Goal: Task Accomplishment & Management: Complete application form

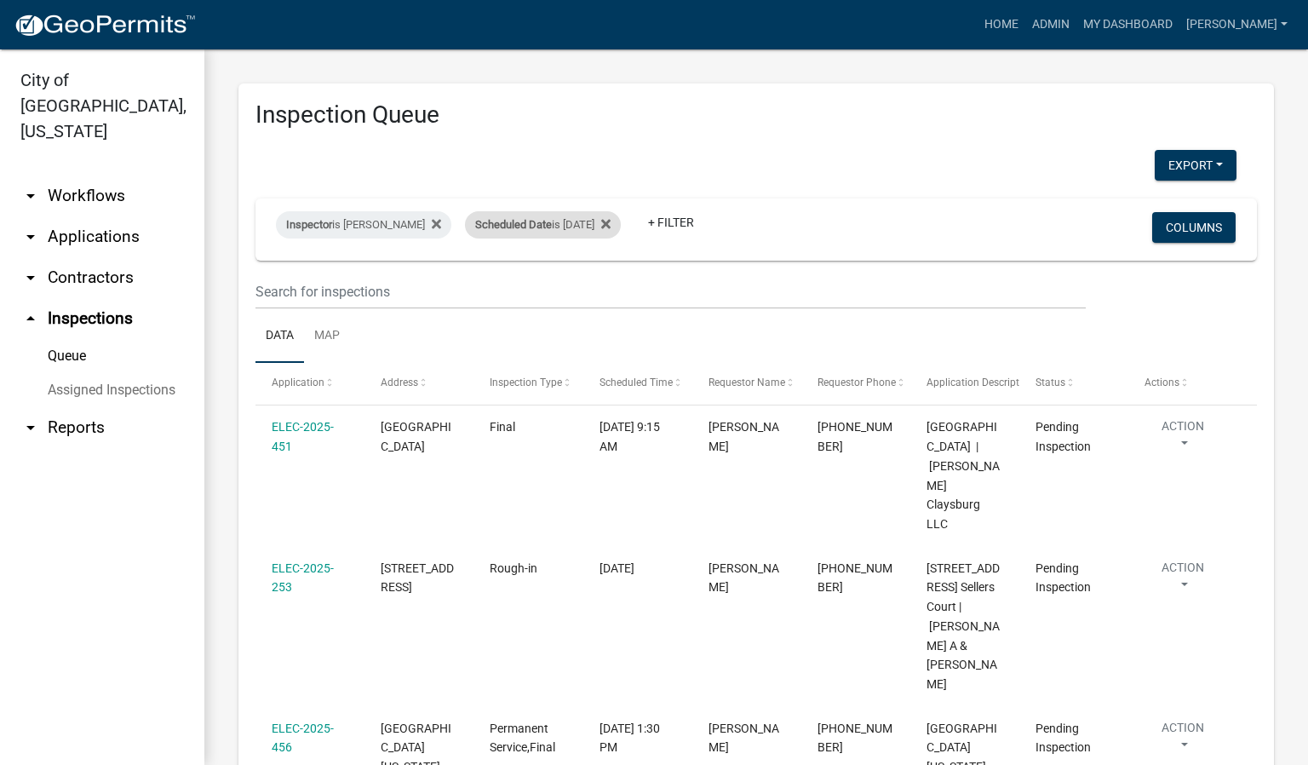
click at [565, 227] on div "Scheduled Date is [DATE]" at bounding box center [543, 224] width 156 height 27
click at [608, 291] on input "[DATE]" at bounding box center [552, 288] width 119 height 35
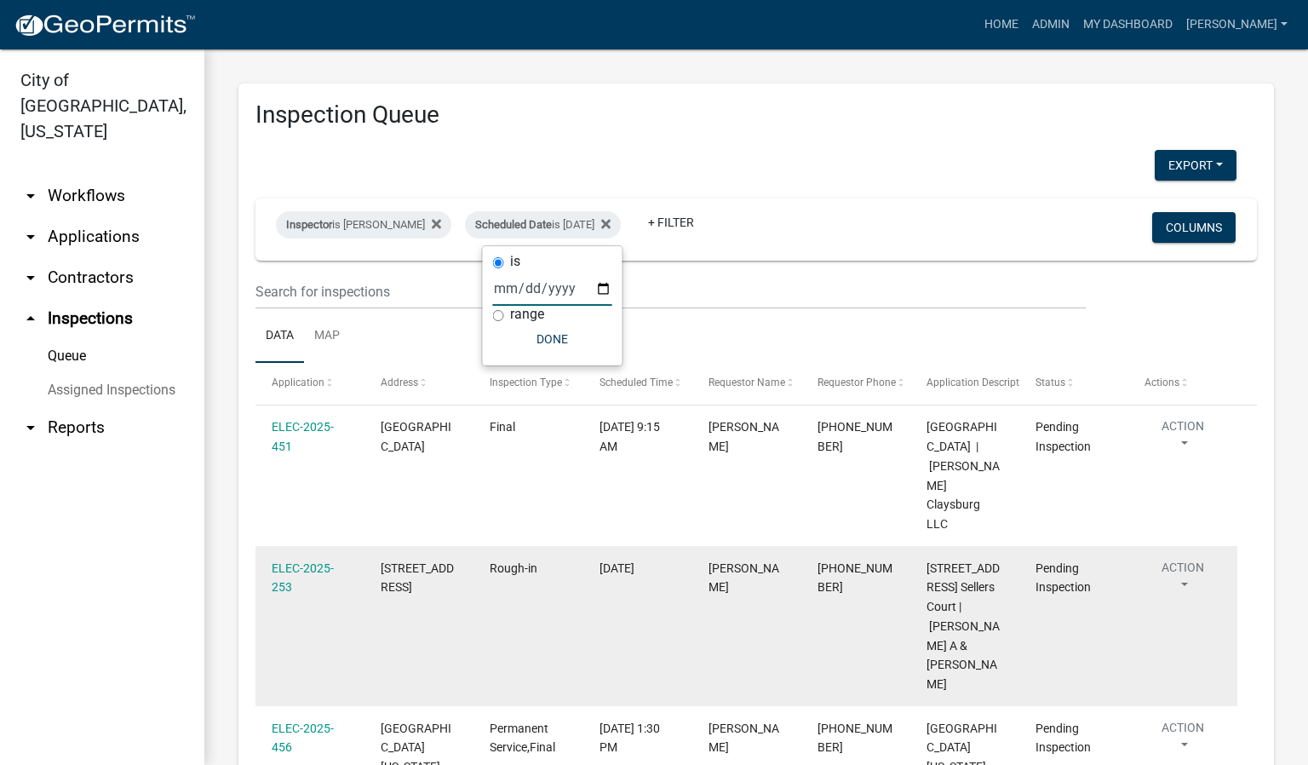
type input "[DATE]"
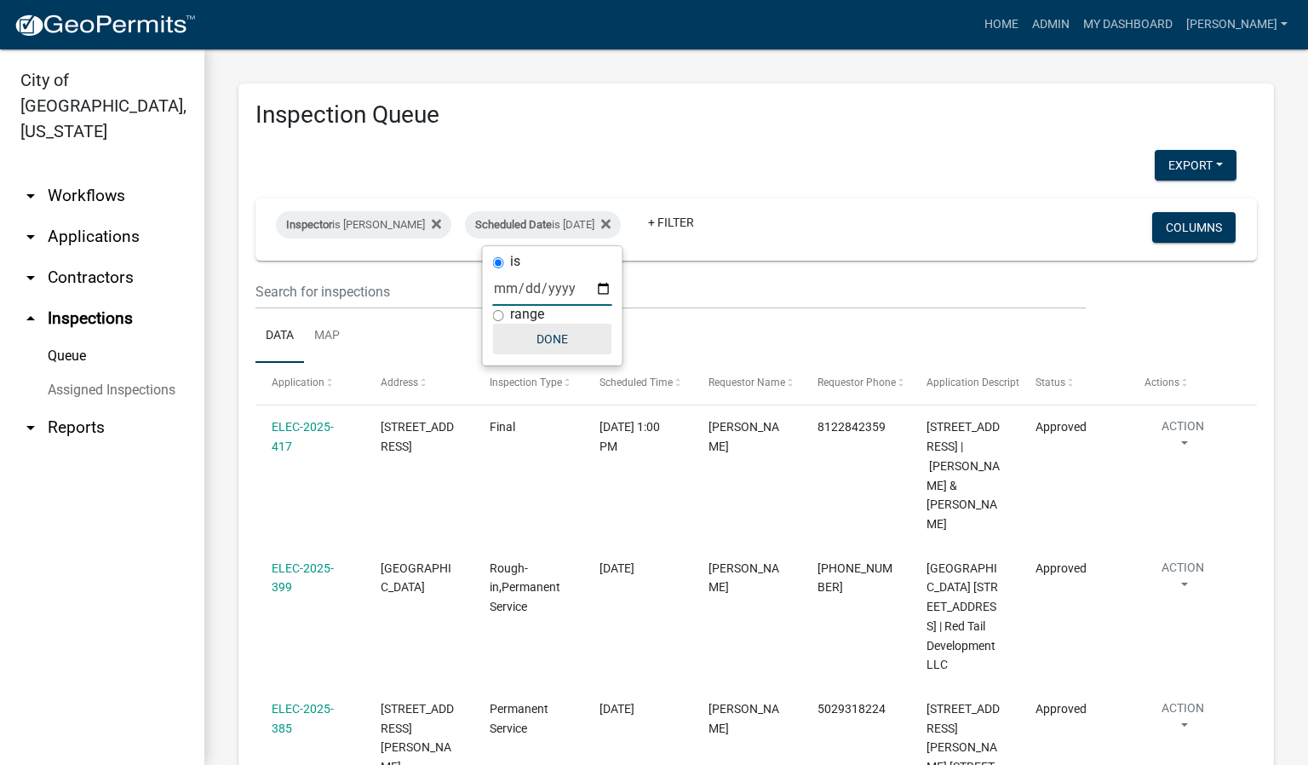
click at [577, 345] on button "Done" at bounding box center [552, 339] width 119 height 31
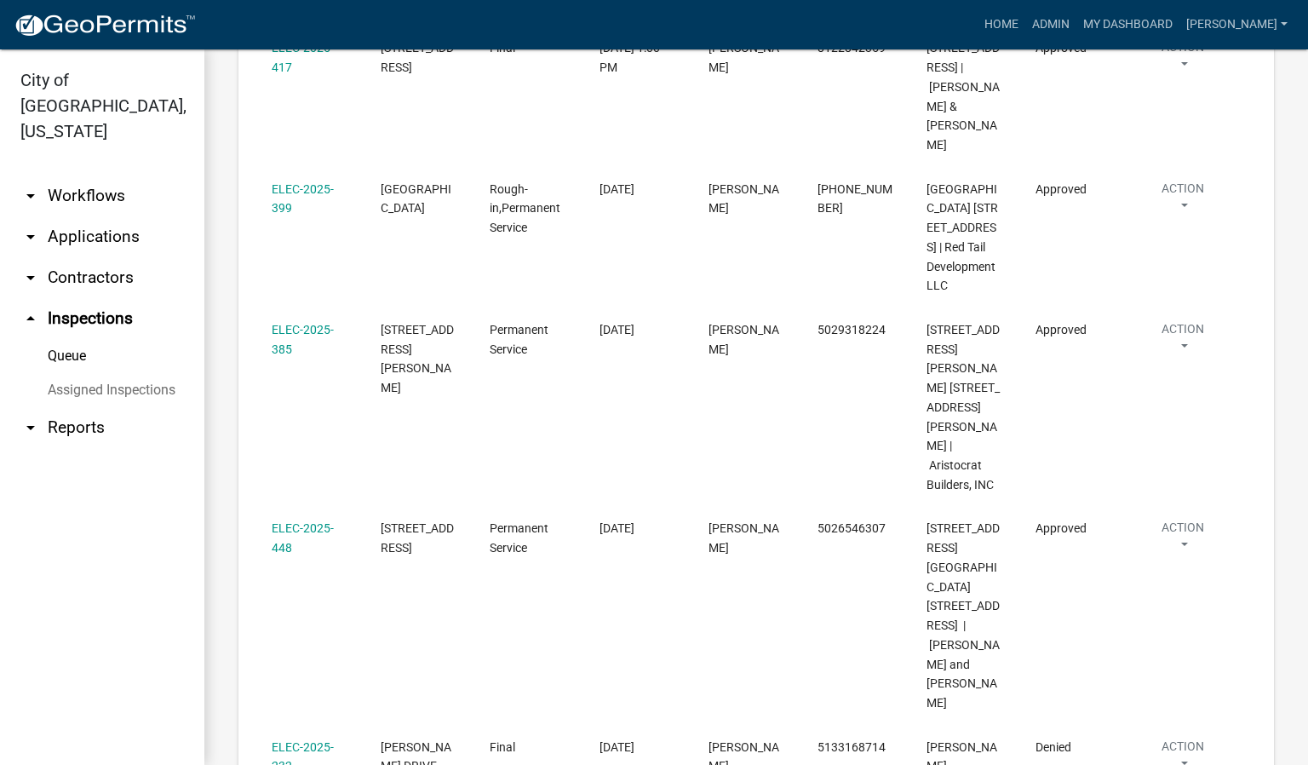
scroll to position [383, 0]
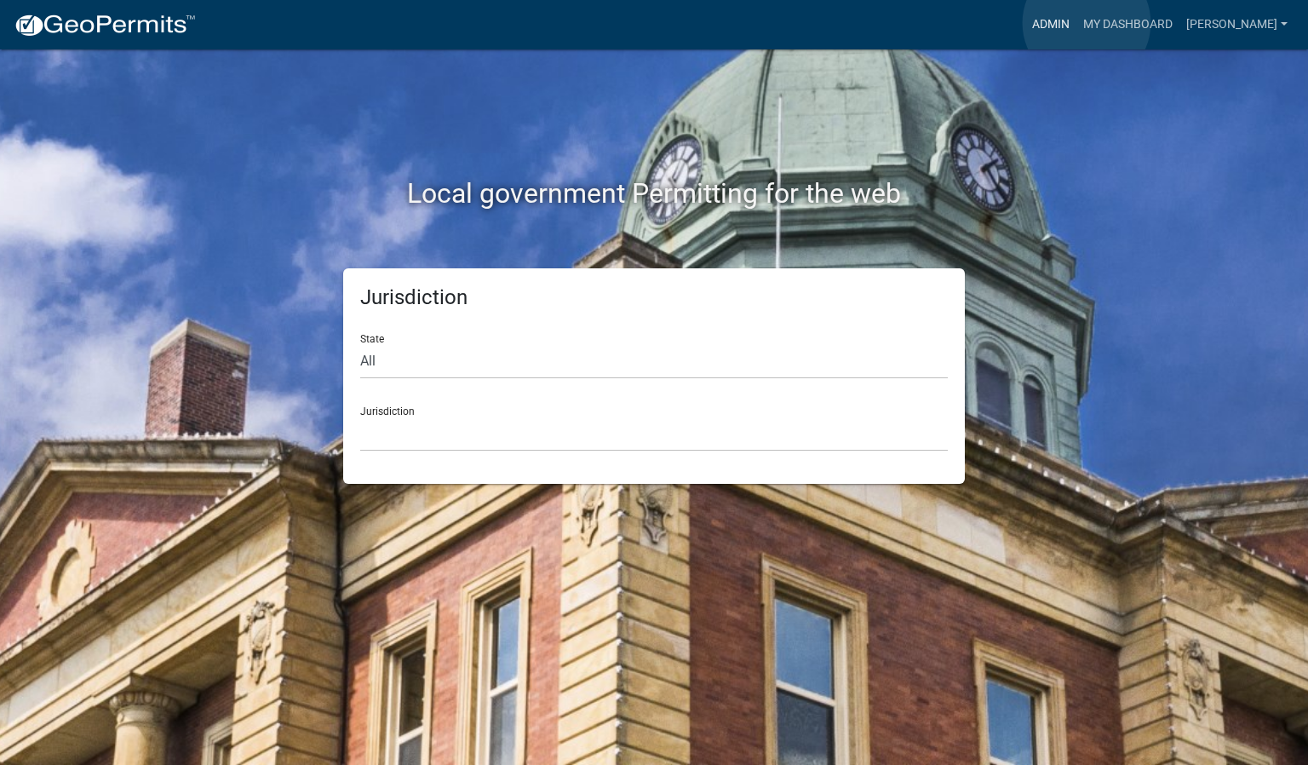
drag, startPoint x: 1087, startPoint y: 23, endPoint x: 1078, endPoint y: 33, distance: 13.3
click at [1076, 23] on link "Admin" at bounding box center [1050, 25] width 51 height 32
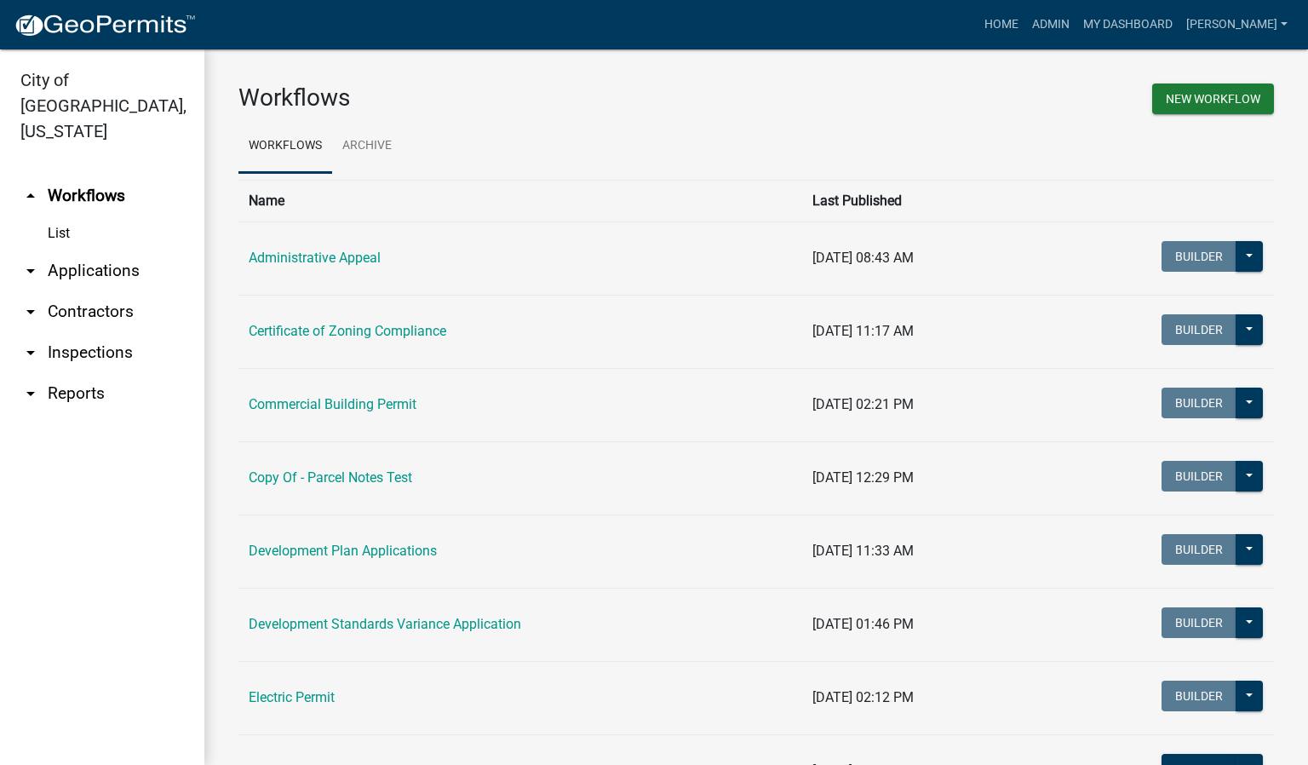
click at [115, 332] on link "arrow_drop_down Inspections" at bounding box center [102, 352] width 204 height 41
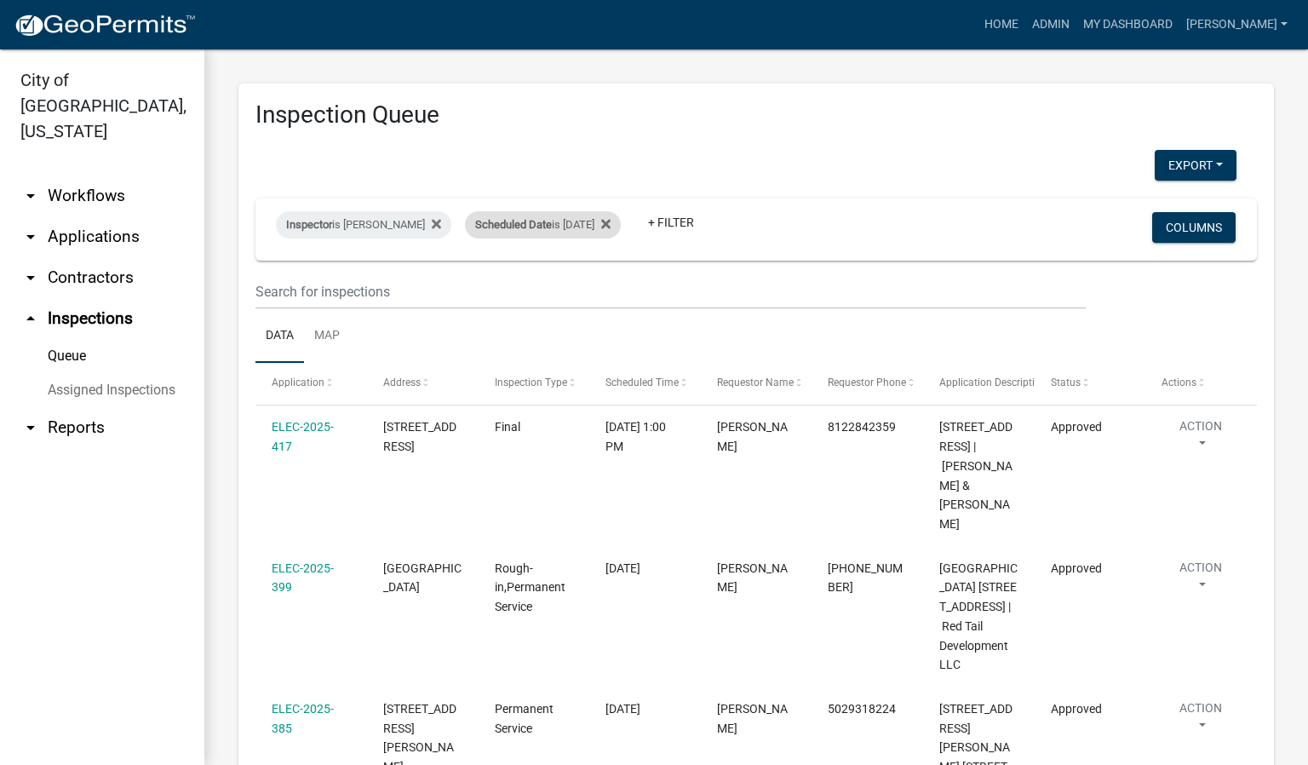
click at [609, 221] on div "Scheduled Date is 08/21/2025" at bounding box center [543, 224] width 156 height 27
click at [605, 290] on input "[DATE]" at bounding box center [552, 288] width 119 height 35
type input "[DATE]"
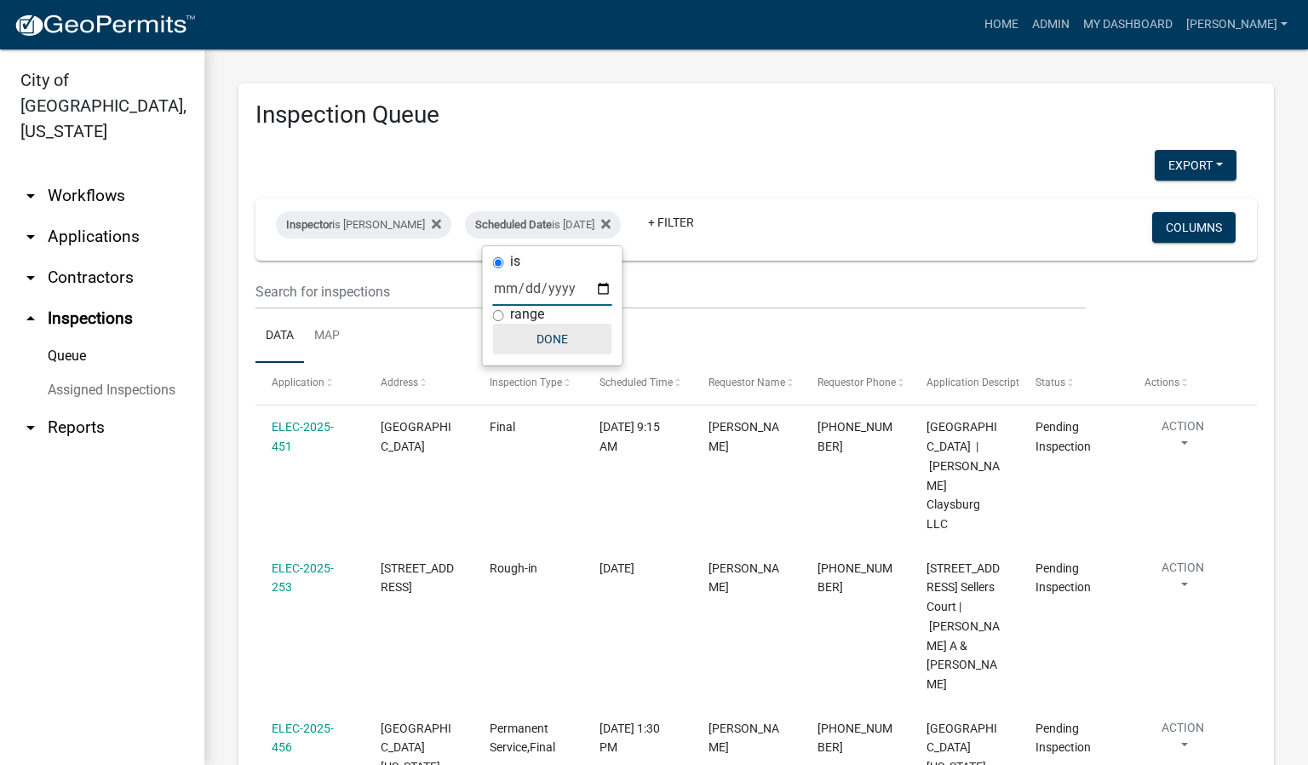
click at [559, 335] on button "Done" at bounding box center [552, 339] width 119 height 31
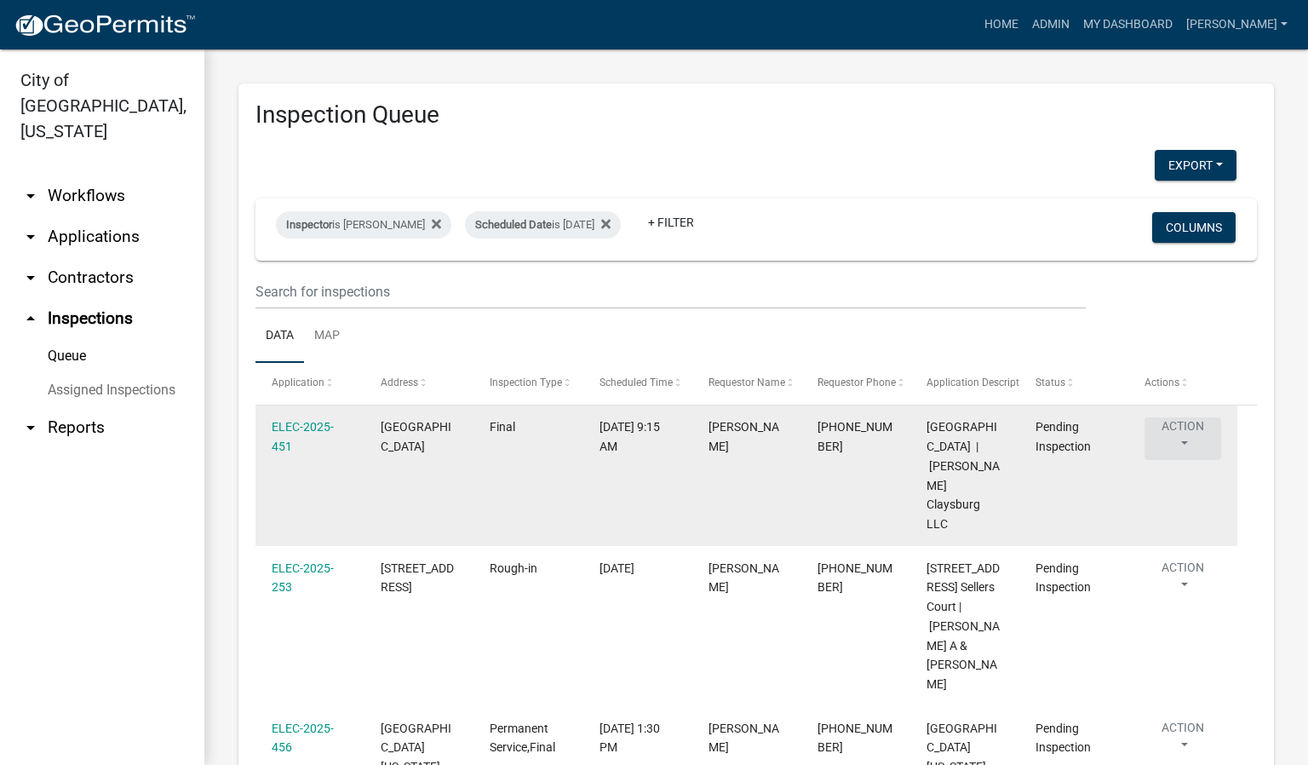
click at [1181, 435] on button "Action" at bounding box center [1183, 438] width 77 height 43
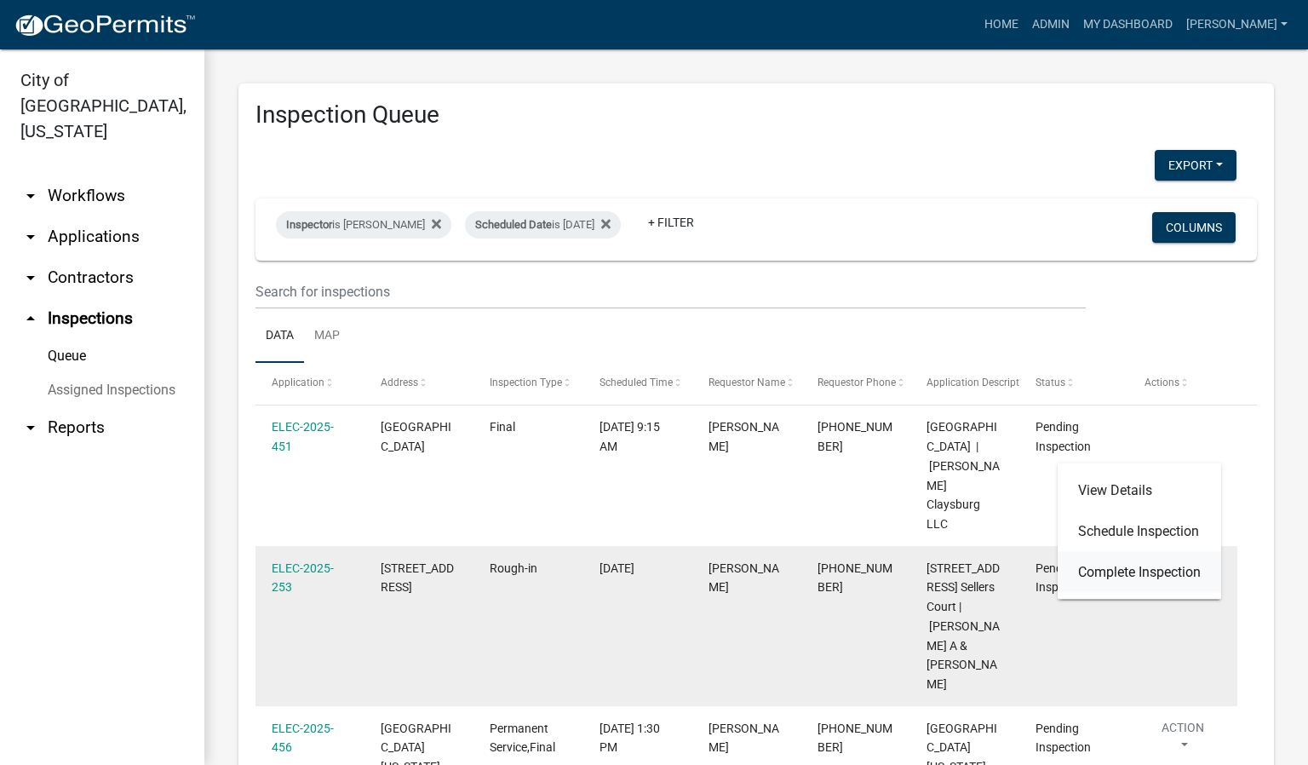
click at [1122, 565] on link "Complete Inspection" at bounding box center [1140, 572] width 164 height 41
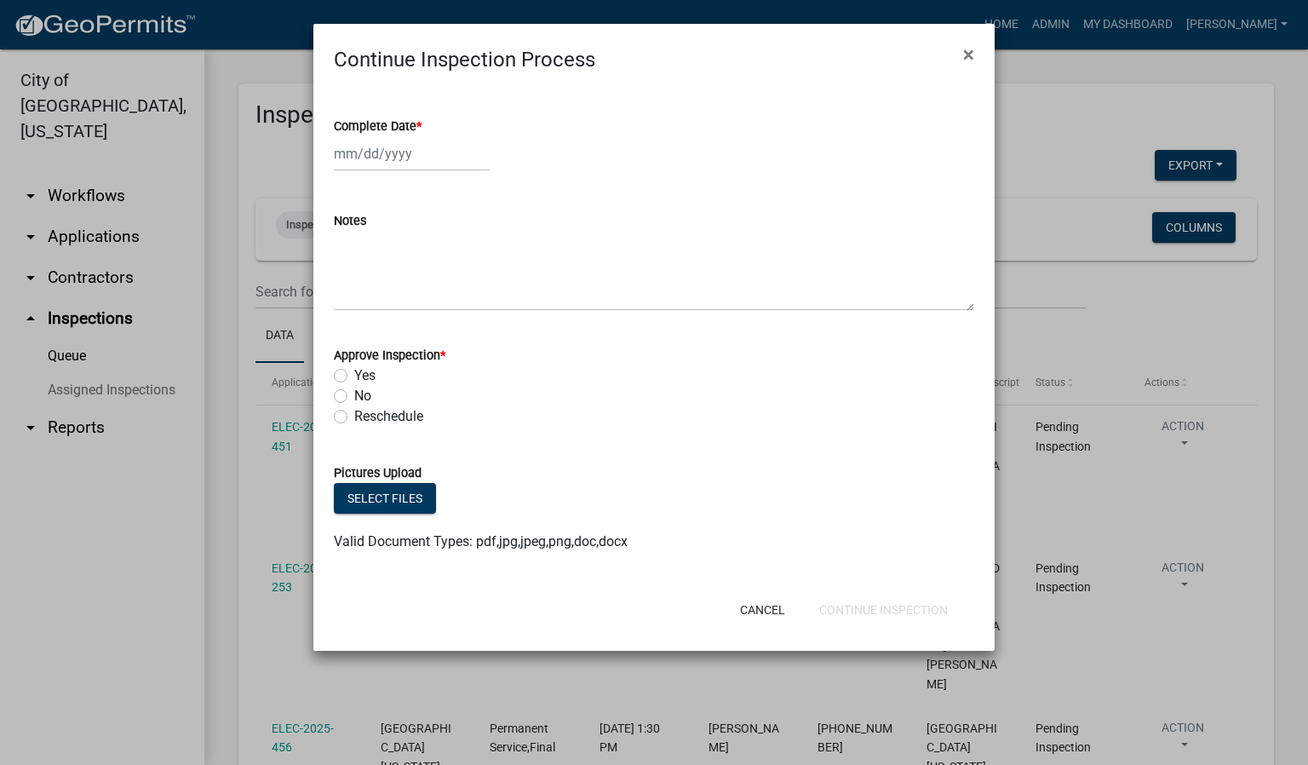
click at [420, 123] on span "*" at bounding box center [418, 126] width 5 height 14
click at [420, 136] on input "Complete Date *" at bounding box center [412, 153] width 156 height 35
select select "8"
select select "2025"
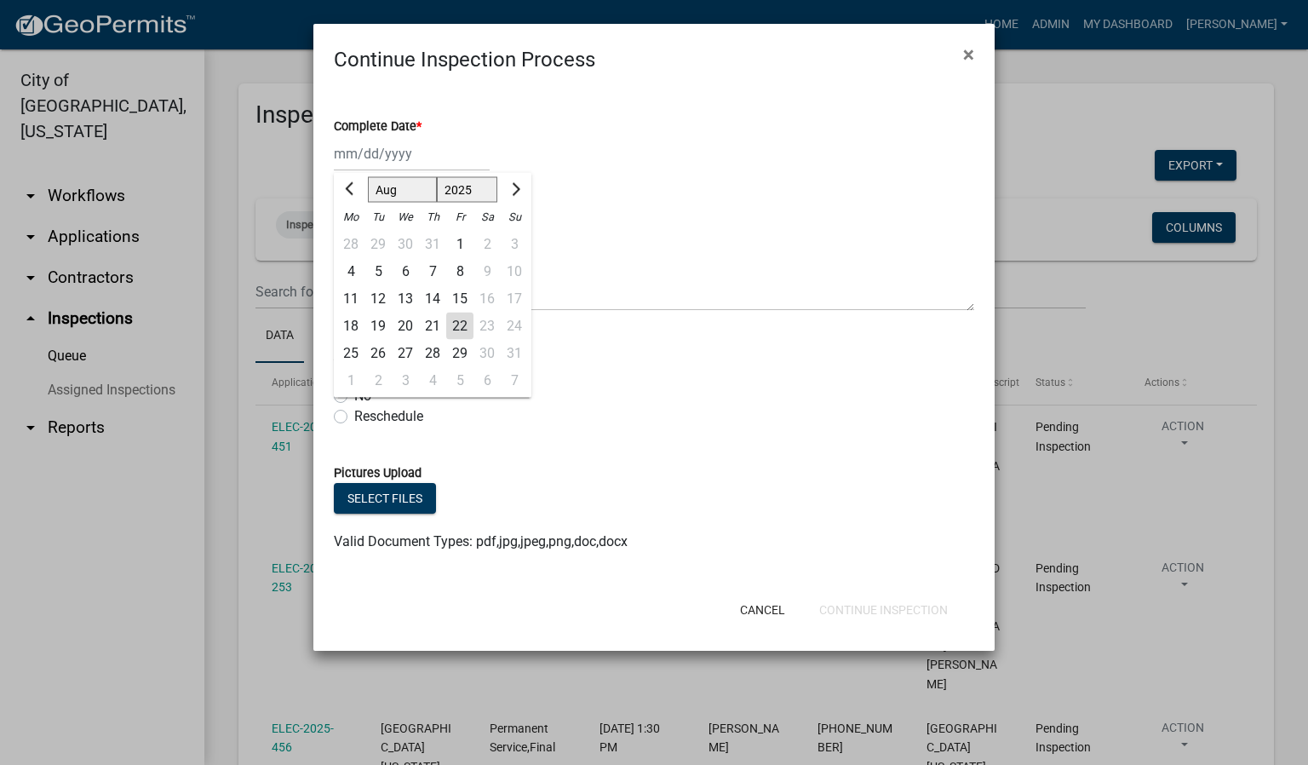
click at [462, 318] on div "22" at bounding box center [459, 326] width 27 height 27
type input "[DATE]"
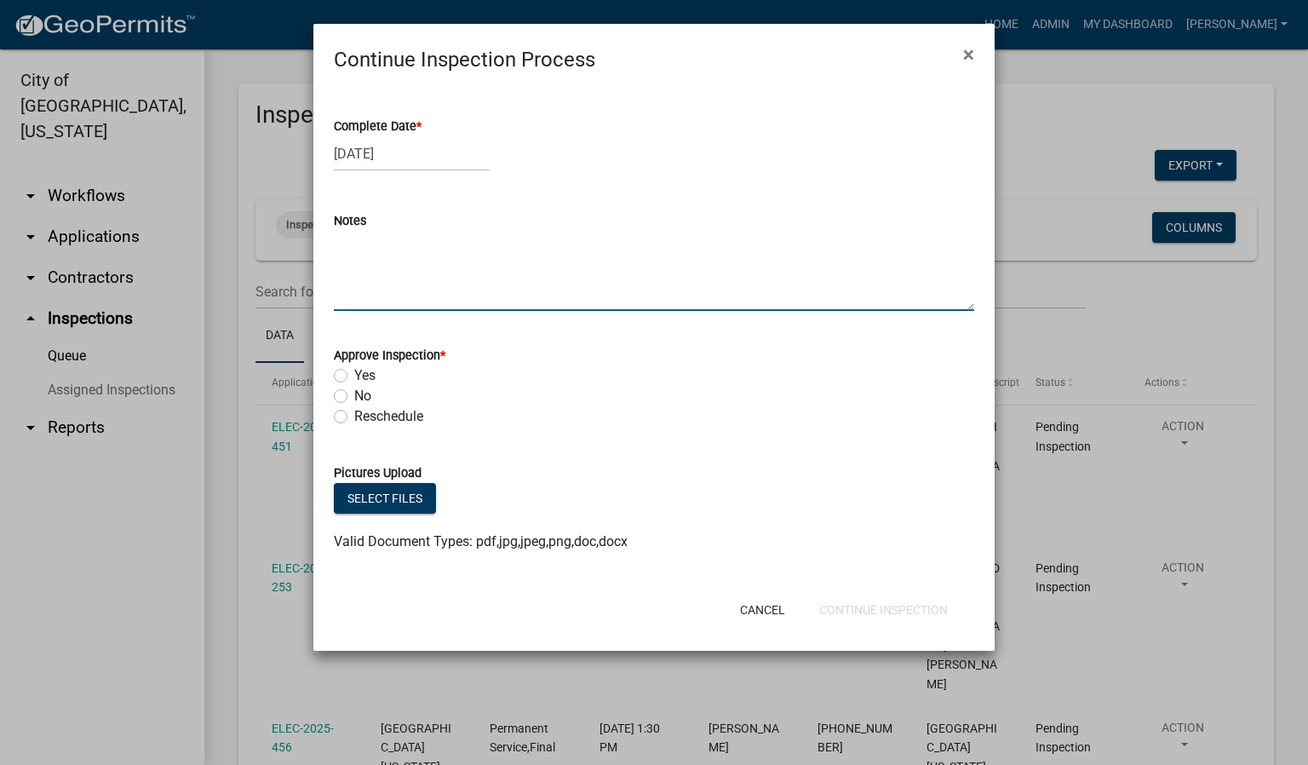
click at [371, 272] on textarea "Notes" at bounding box center [654, 271] width 640 height 80
type textarea "REPAIR."
drag, startPoint x: 340, startPoint y: 374, endPoint x: 353, endPoint y: 468, distance: 95.5
click at [354, 378] on label "Yes" at bounding box center [364, 375] width 21 height 20
click at [354, 376] on input "Yes" at bounding box center [359, 370] width 11 height 11
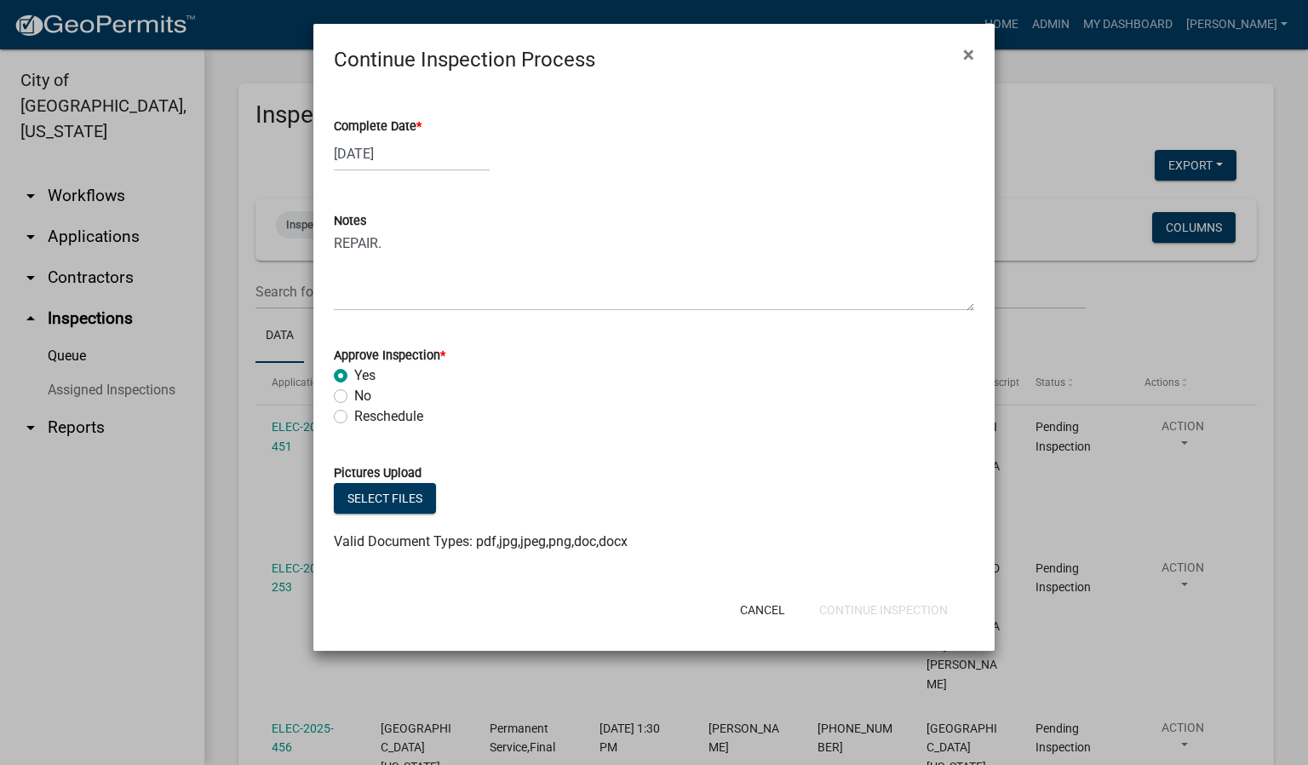
radio input "true"
click at [848, 609] on button "Continue Inspection" at bounding box center [884, 609] width 156 height 31
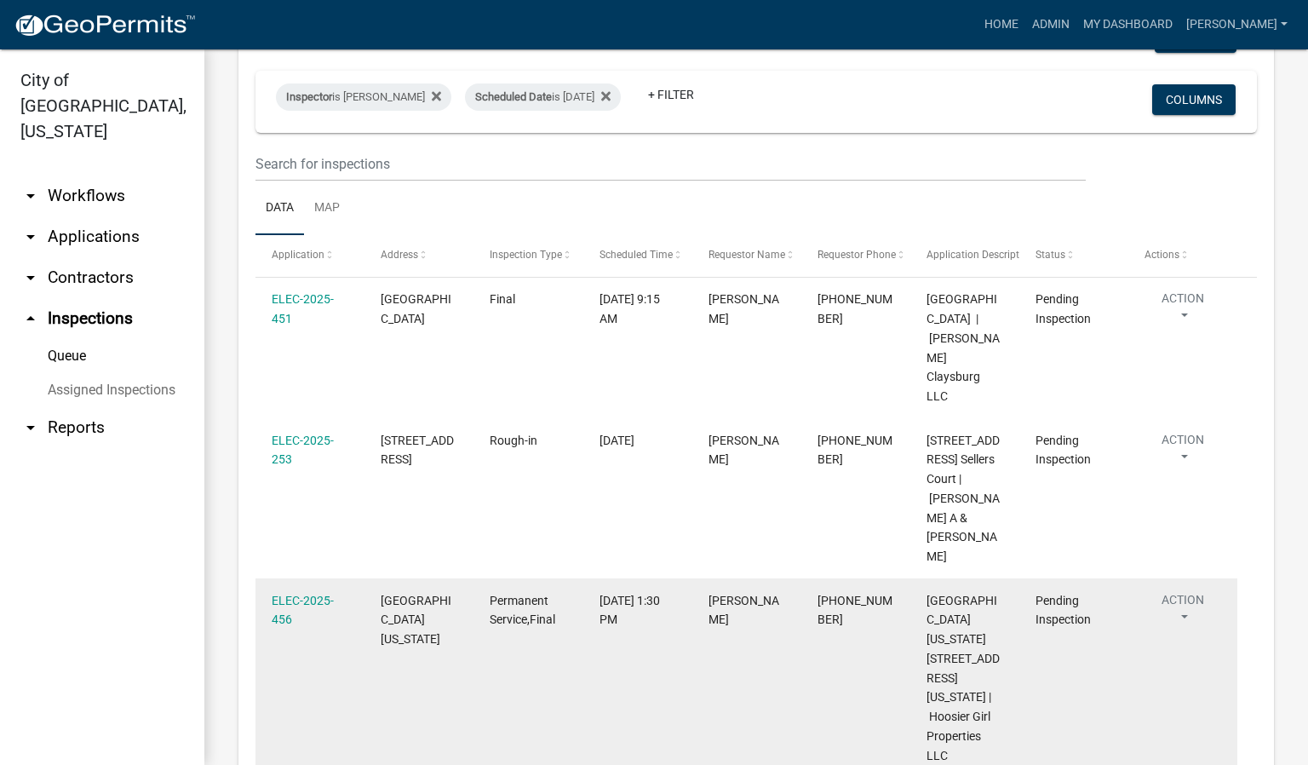
scroll to position [255, 0]
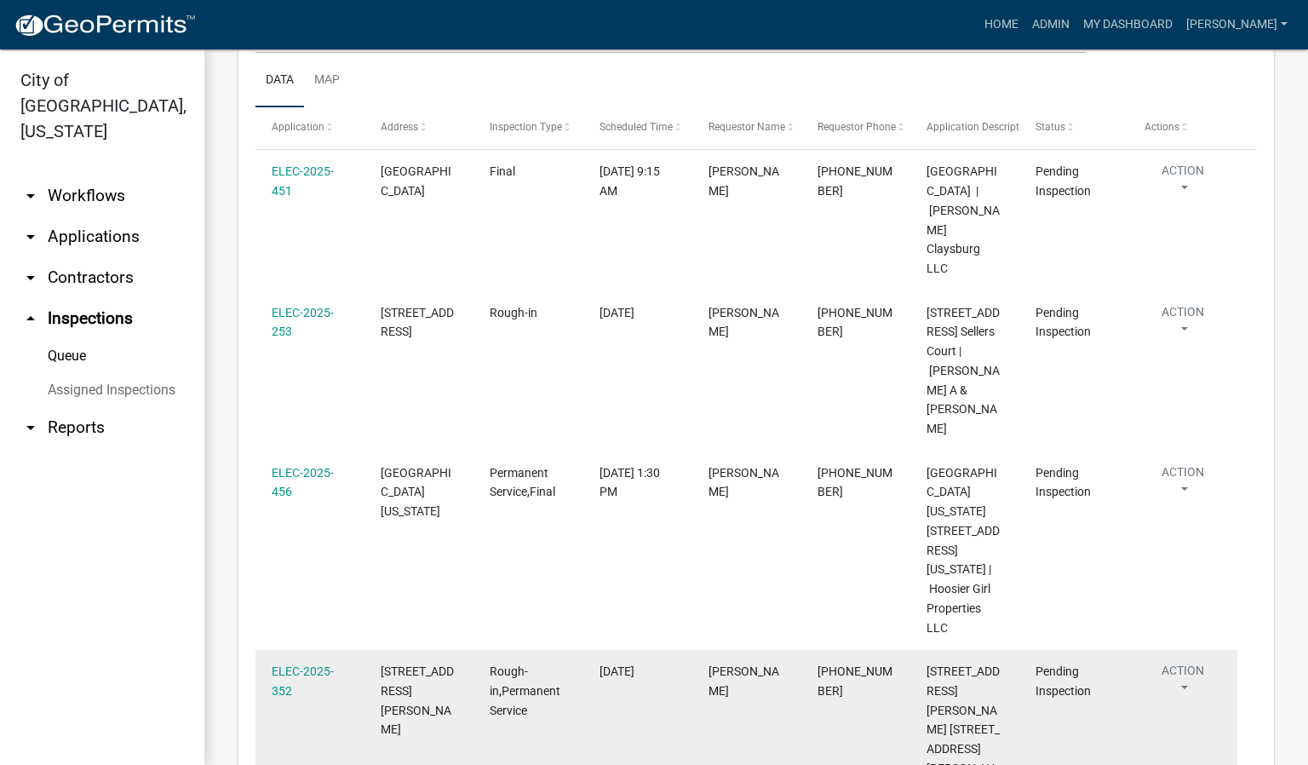
click at [1184, 346] on button "Action" at bounding box center [1183, 324] width 77 height 43
click at [1181, 662] on button "Action" at bounding box center [1183, 683] width 77 height 43
click at [1181, 346] on button "Action" at bounding box center [1183, 324] width 77 height 43
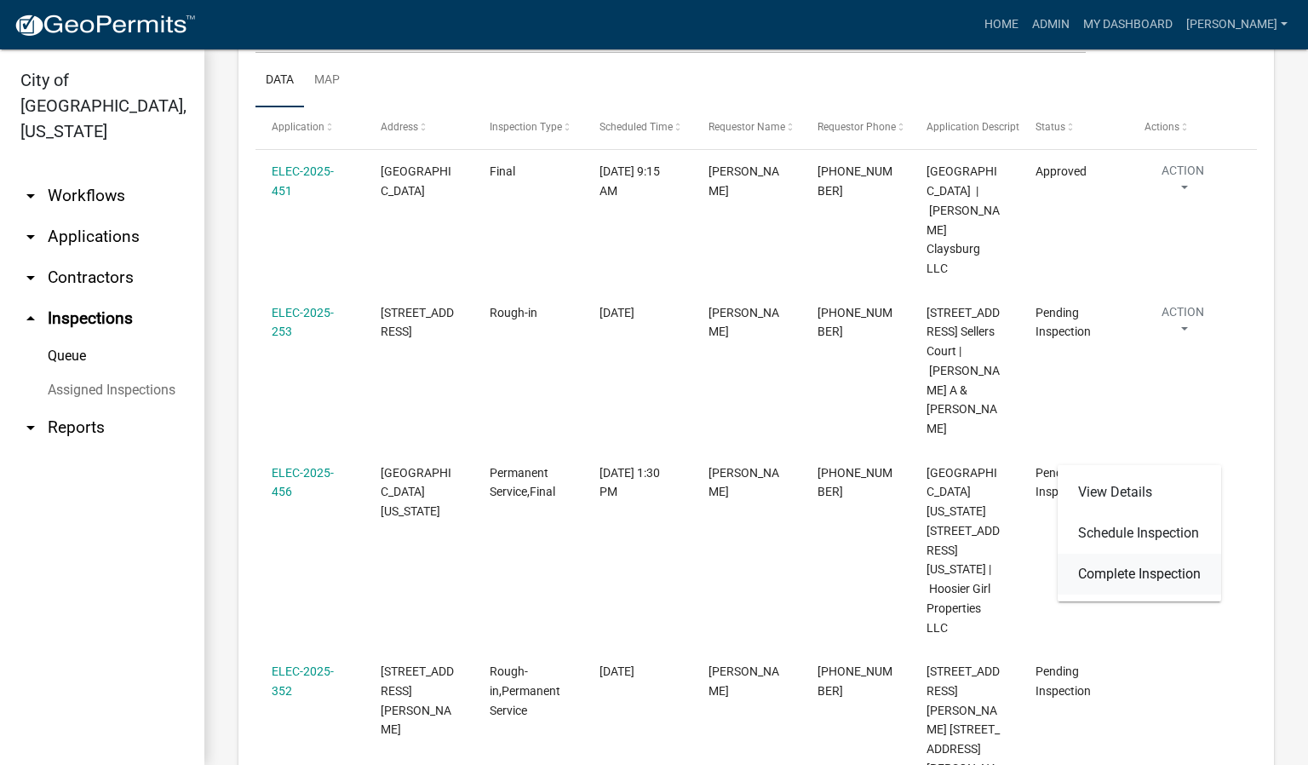
click at [1156, 573] on link "Complete Inspection" at bounding box center [1140, 574] width 164 height 41
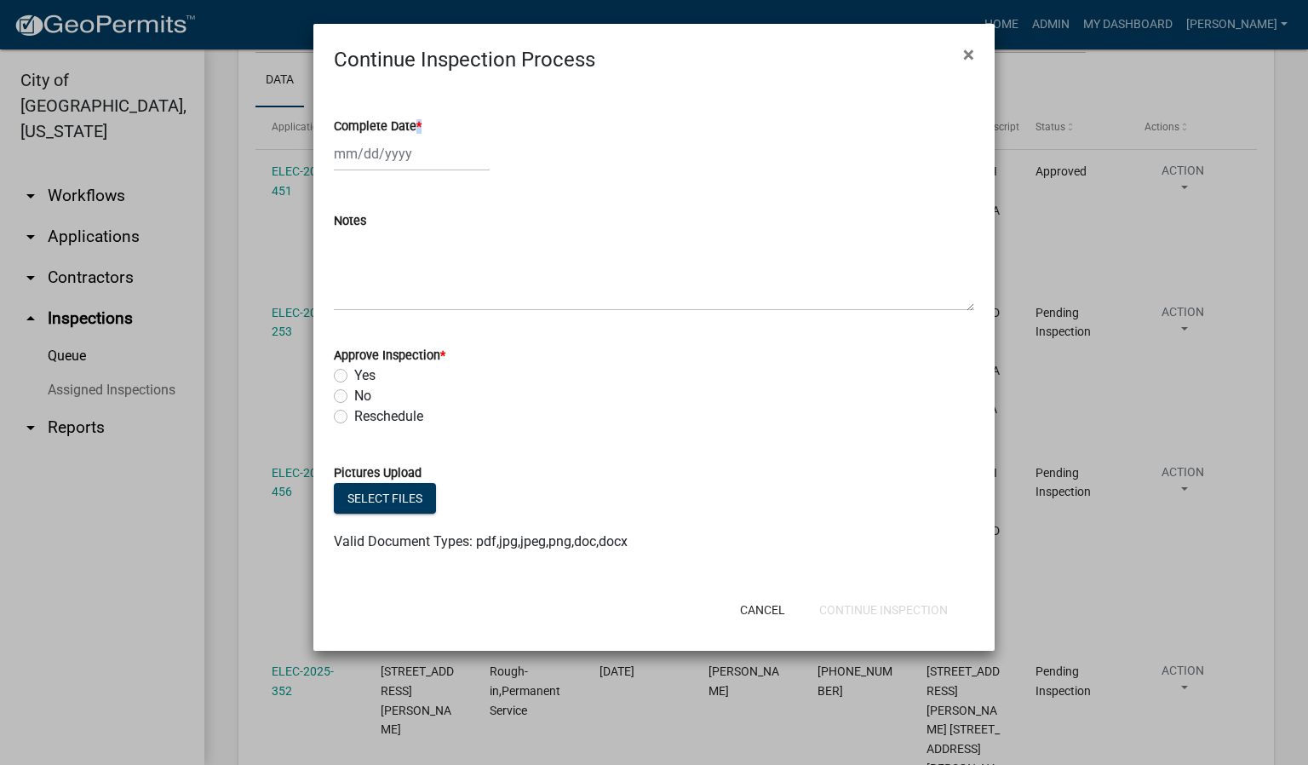
click at [422, 121] on span "*" at bounding box center [418, 126] width 5 height 14
click at [419, 125] on span "*" at bounding box center [418, 126] width 5 height 14
click at [419, 136] on input "Complete Date *" at bounding box center [412, 153] width 156 height 35
select select "8"
select select "2025"
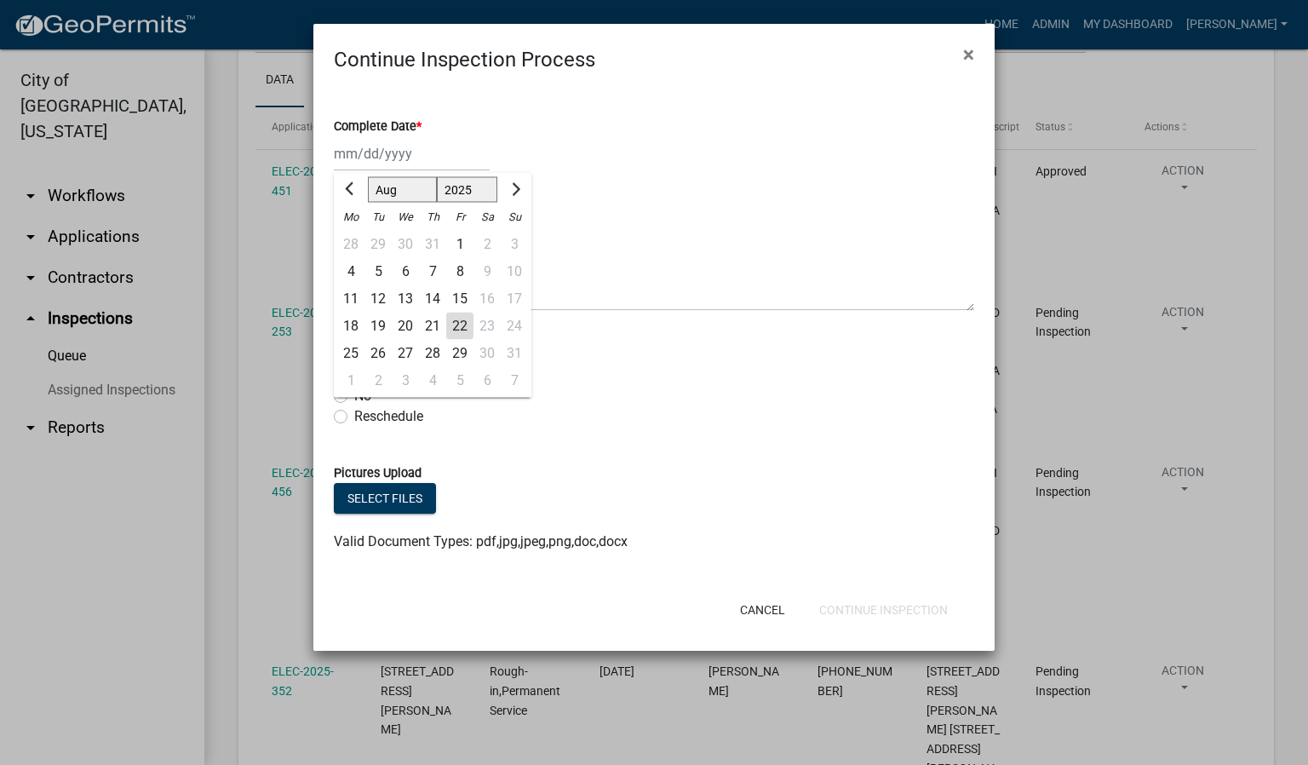
click at [461, 325] on div "22" at bounding box center [459, 326] width 27 height 27
type input "[DATE]"
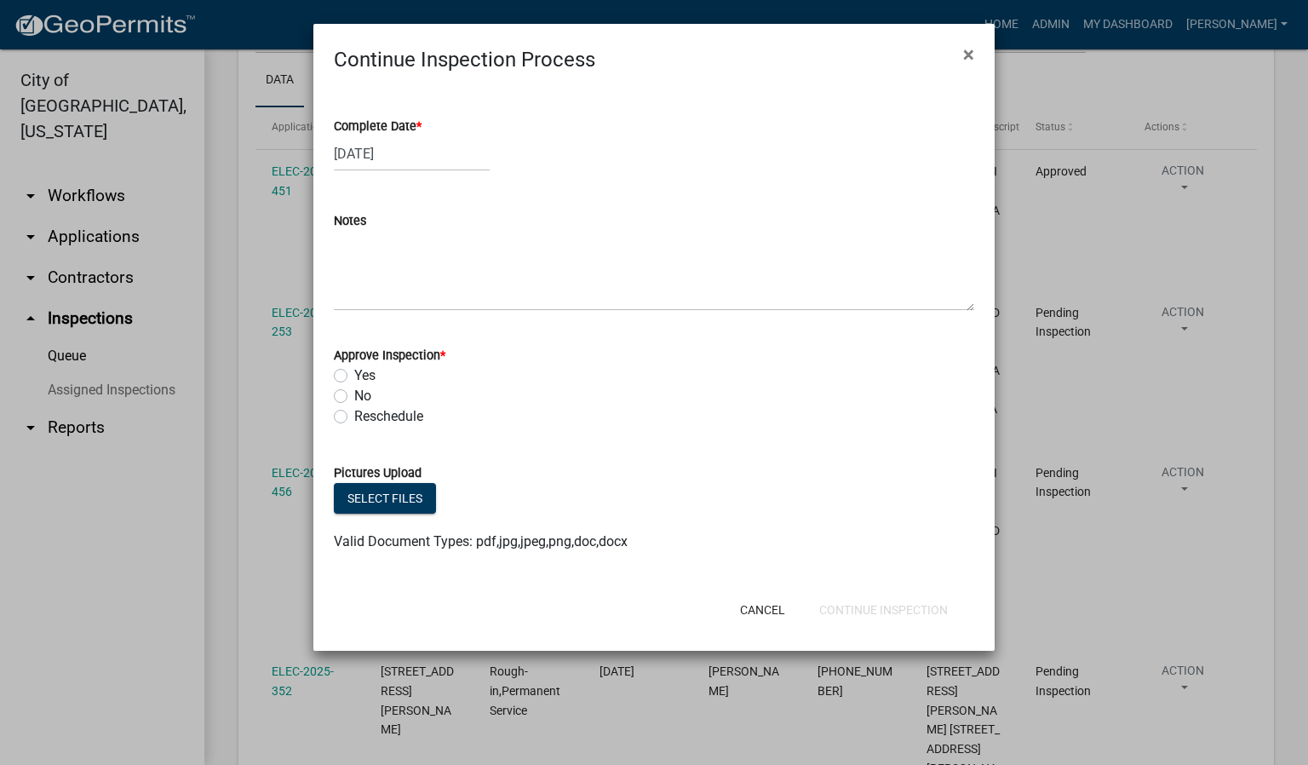
click at [354, 379] on label "Yes" at bounding box center [364, 375] width 21 height 20
click at [354, 376] on input "Yes" at bounding box center [359, 370] width 11 height 11
radio input "true"
click at [920, 608] on button "Continue Inspection" at bounding box center [884, 609] width 156 height 31
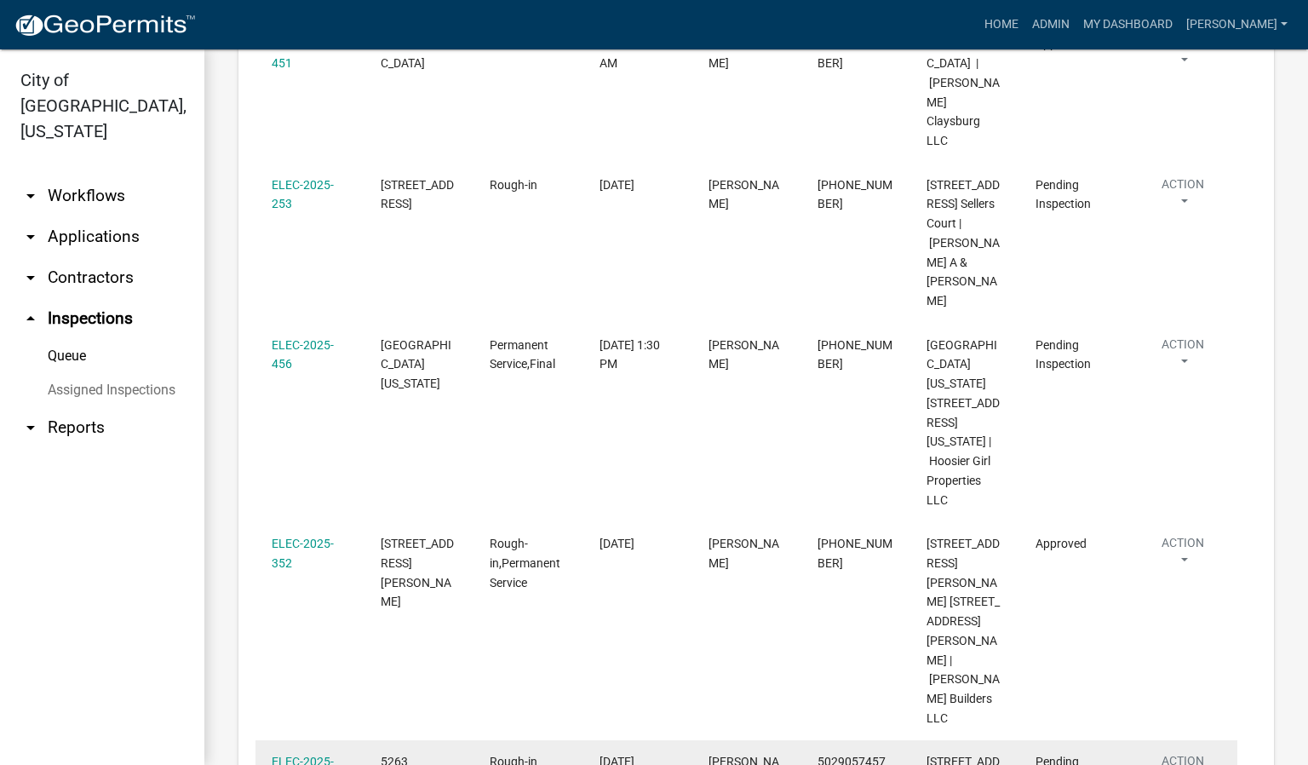
scroll to position [511, 0]
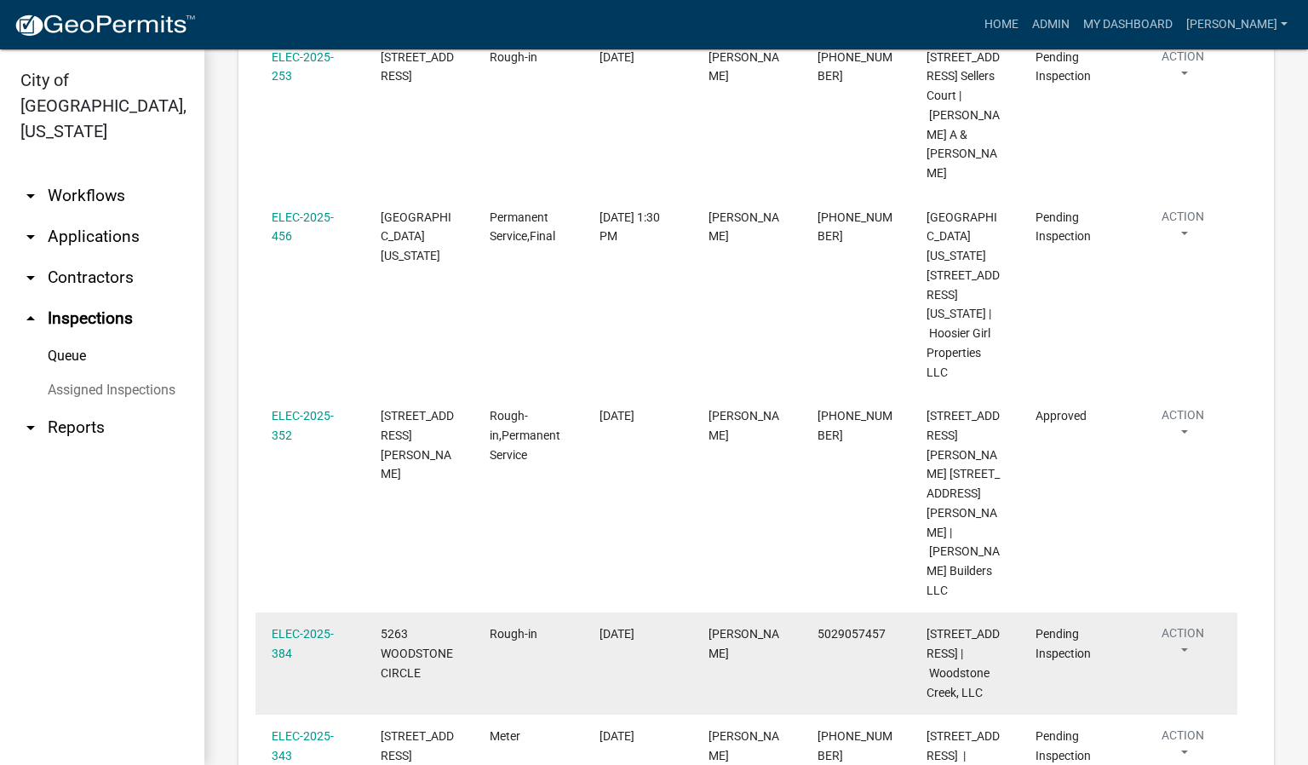
click at [299, 624] on div "ELEC-2025-384" at bounding box center [310, 643] width 77 height 39
click at [301, 627] on link "ELEC-2025-384" at bounding box center [303, 643] width 62 height 33
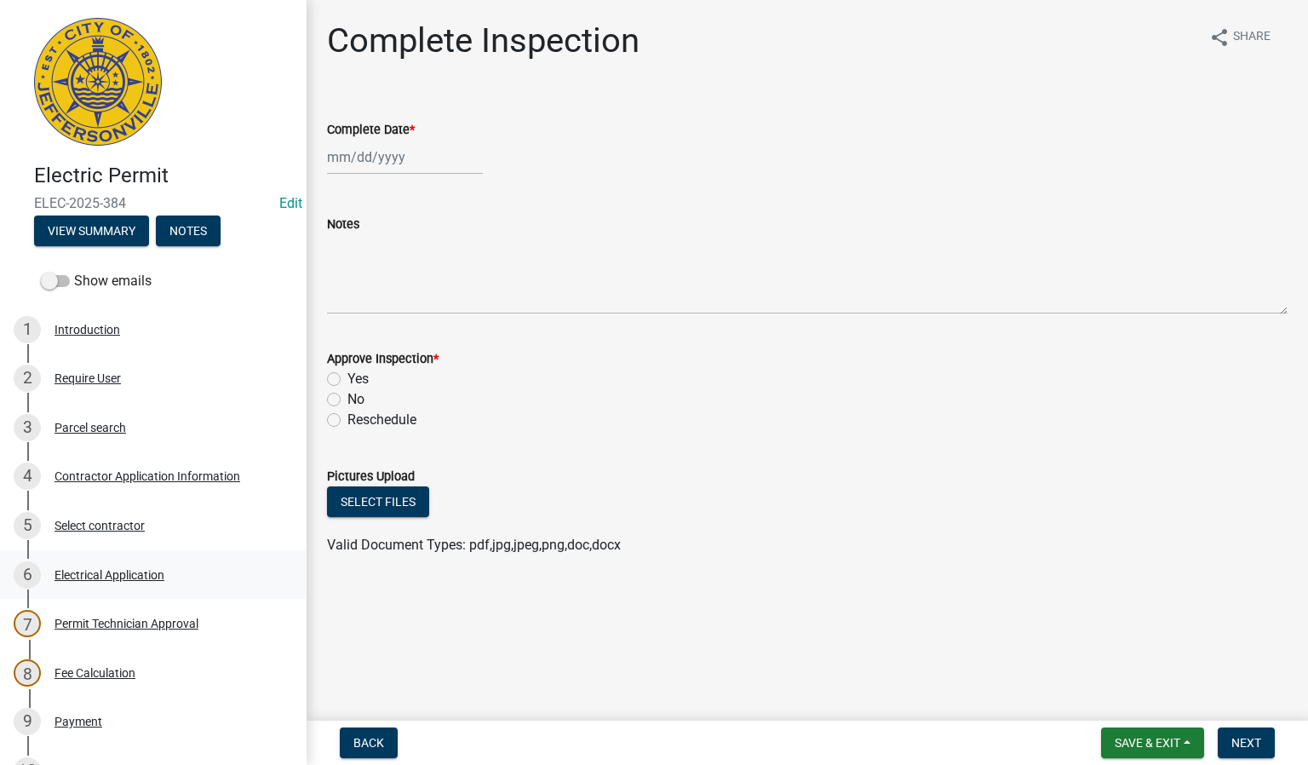
click at [112, 577] on div "Electrical Application" at bounding box center [110, 575] width 110 height 12
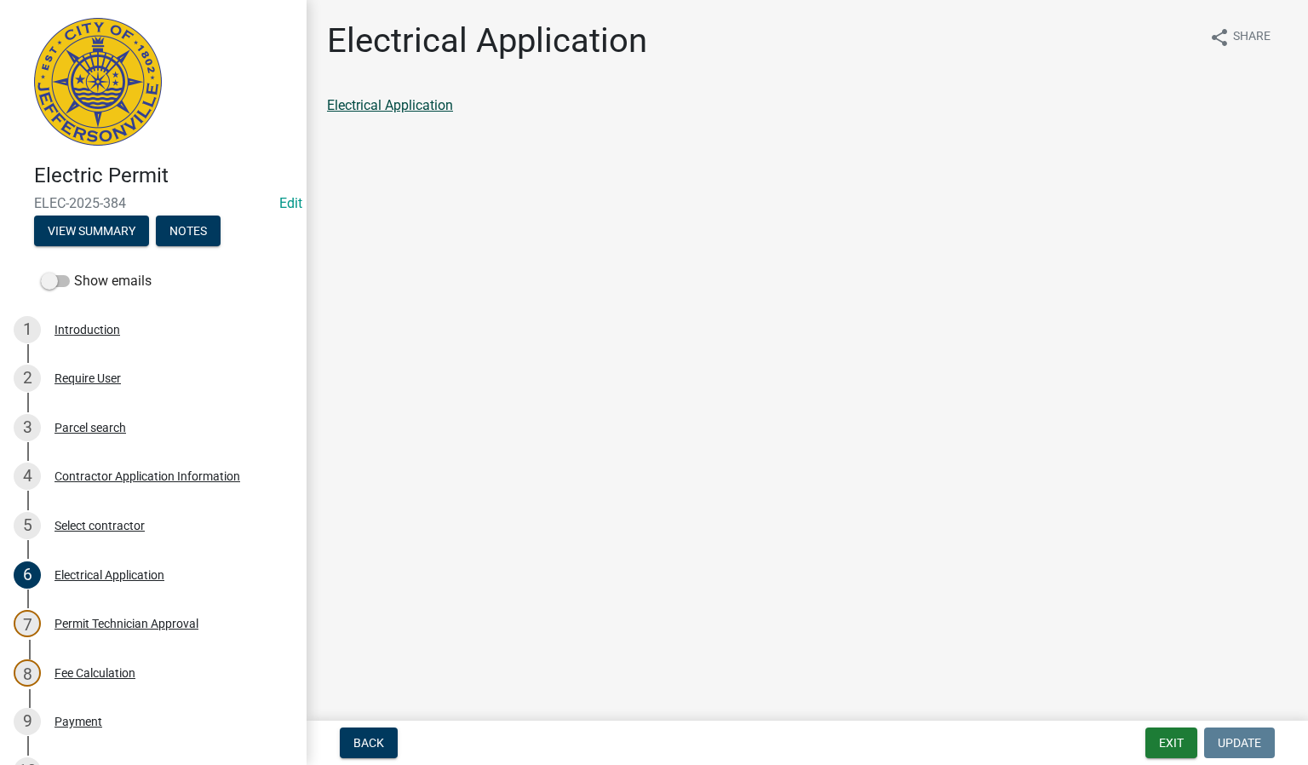
click at [417, 111] on link "Electrical Application" at bounding box center [390, 105] width 126 height 16
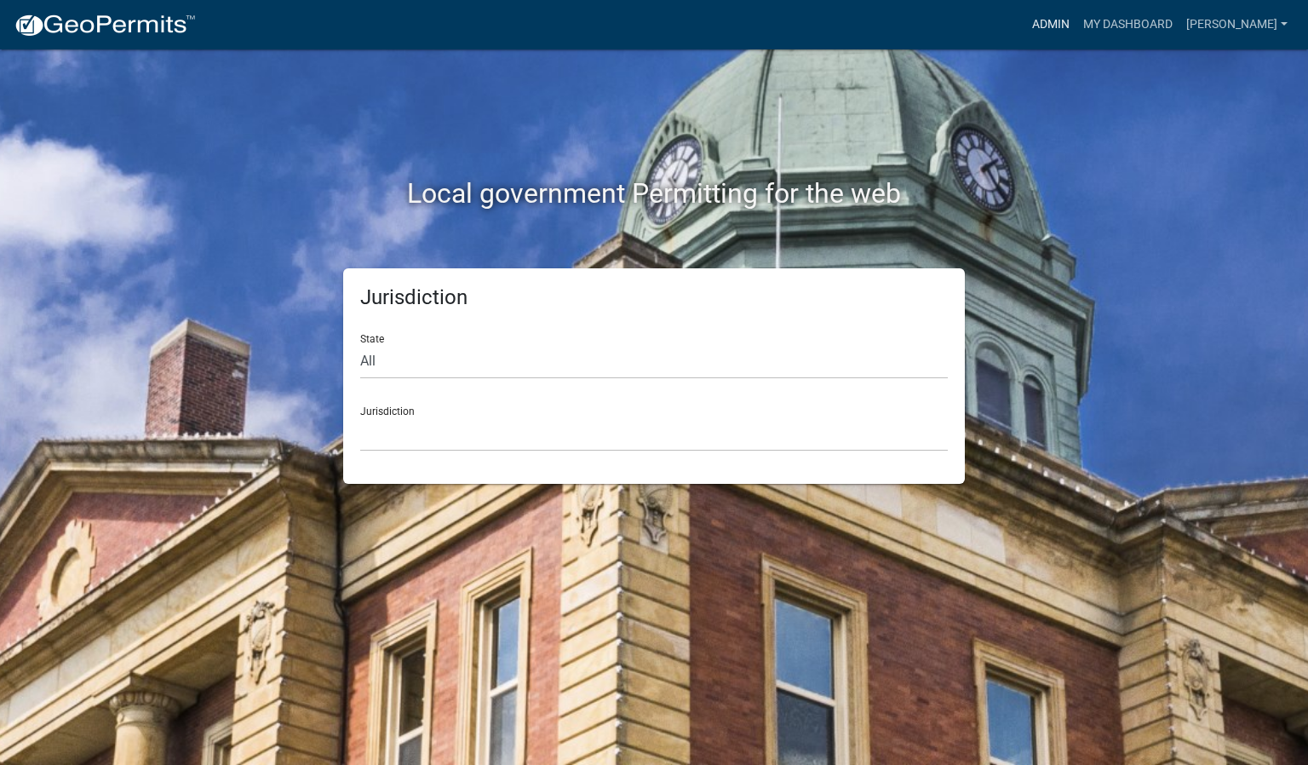
click at [1076, 23] on link "Admin" at bounding box center [1050, 25] width 51 height 32
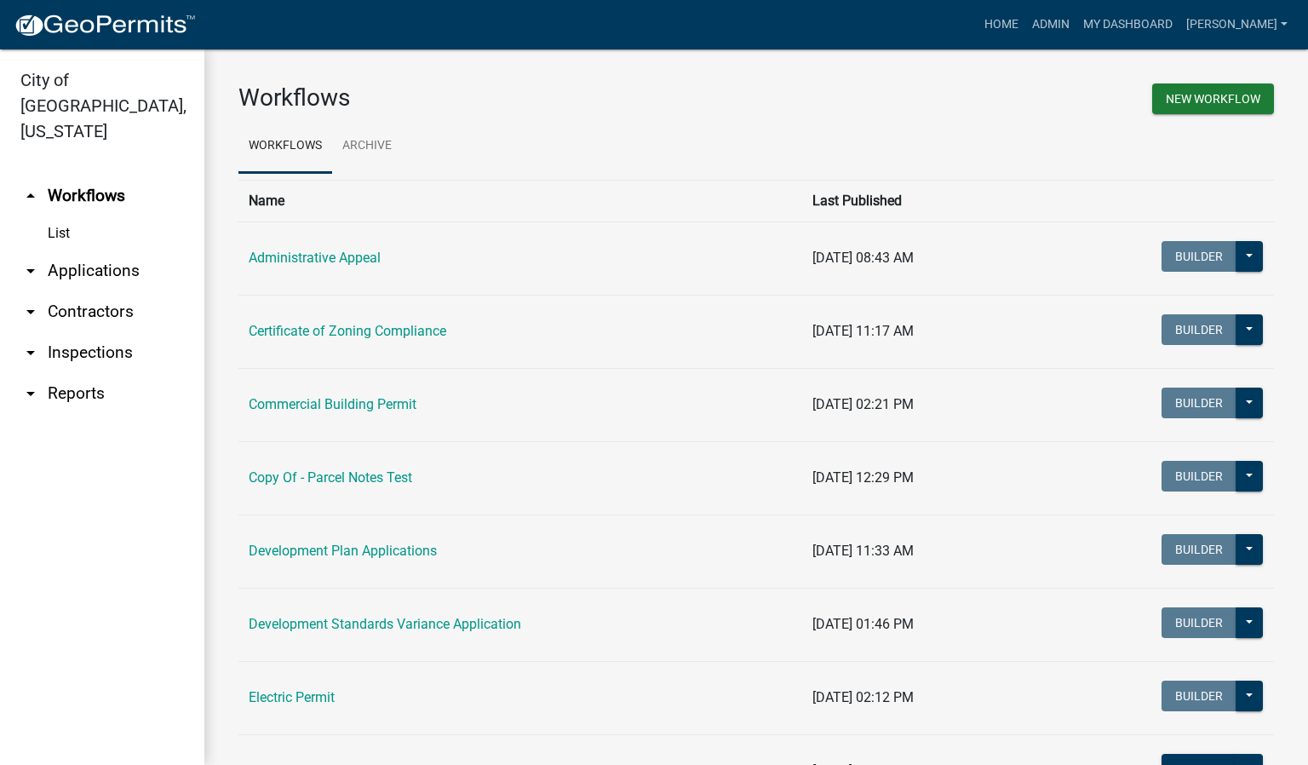
click at [102, 332] on link "arrow_drop_down Inspections" at bounding box center [102, 352] width 204 height 41
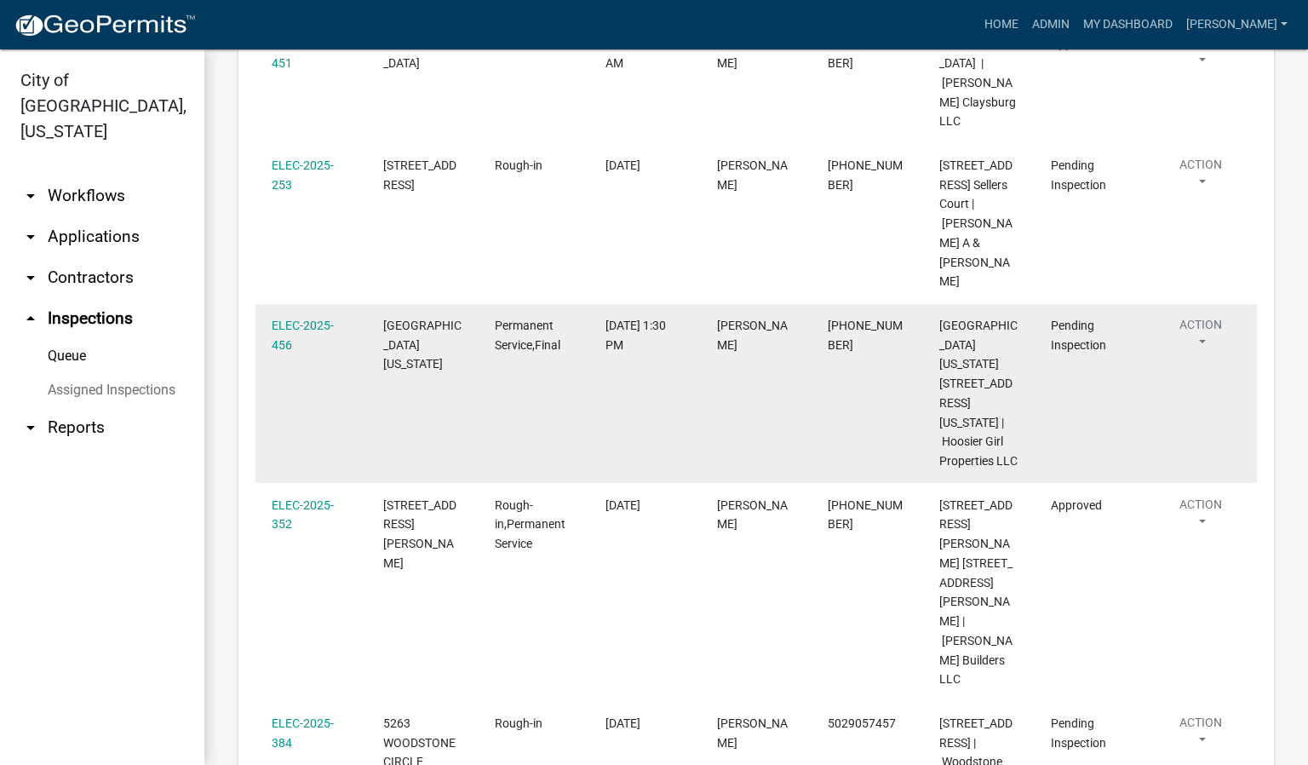
scroll to position [511, 0]
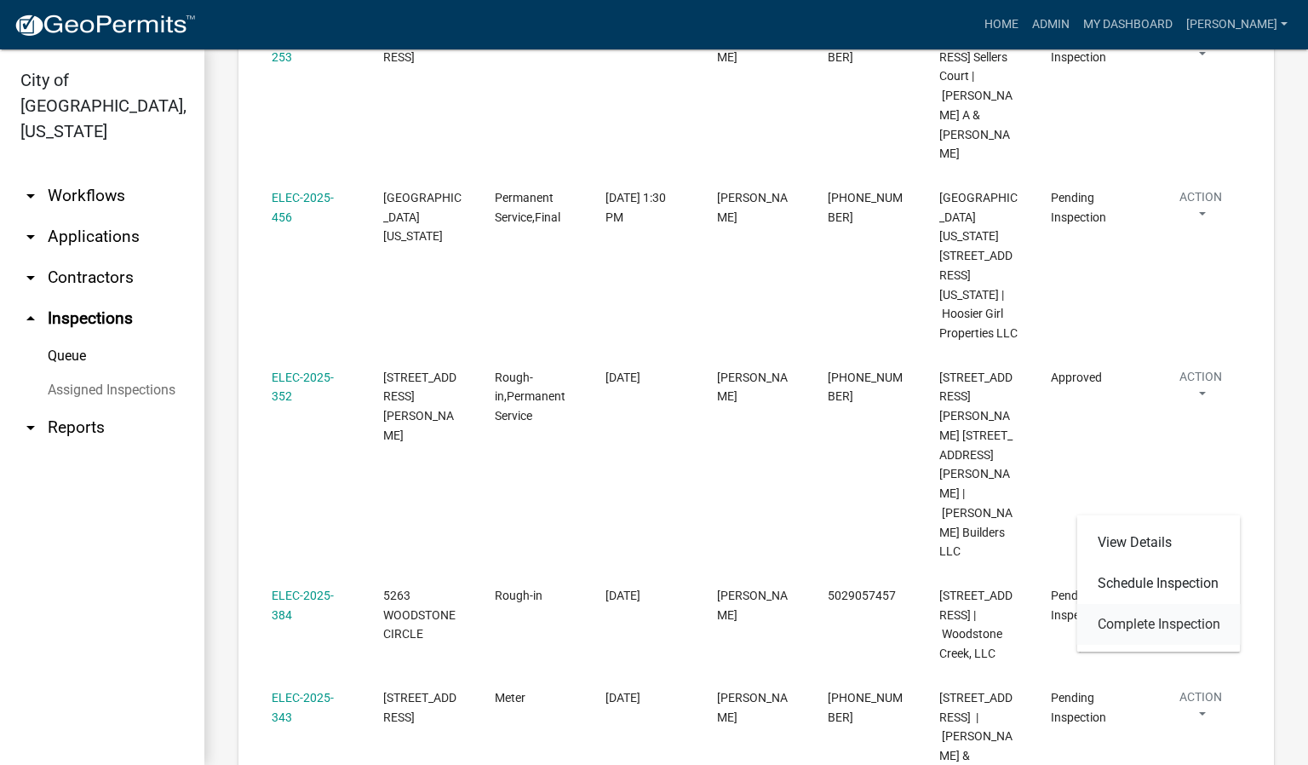
click at [1171, 621] on link "Complete Inspection" at bounding box center [1159, 624] width 164 height 41
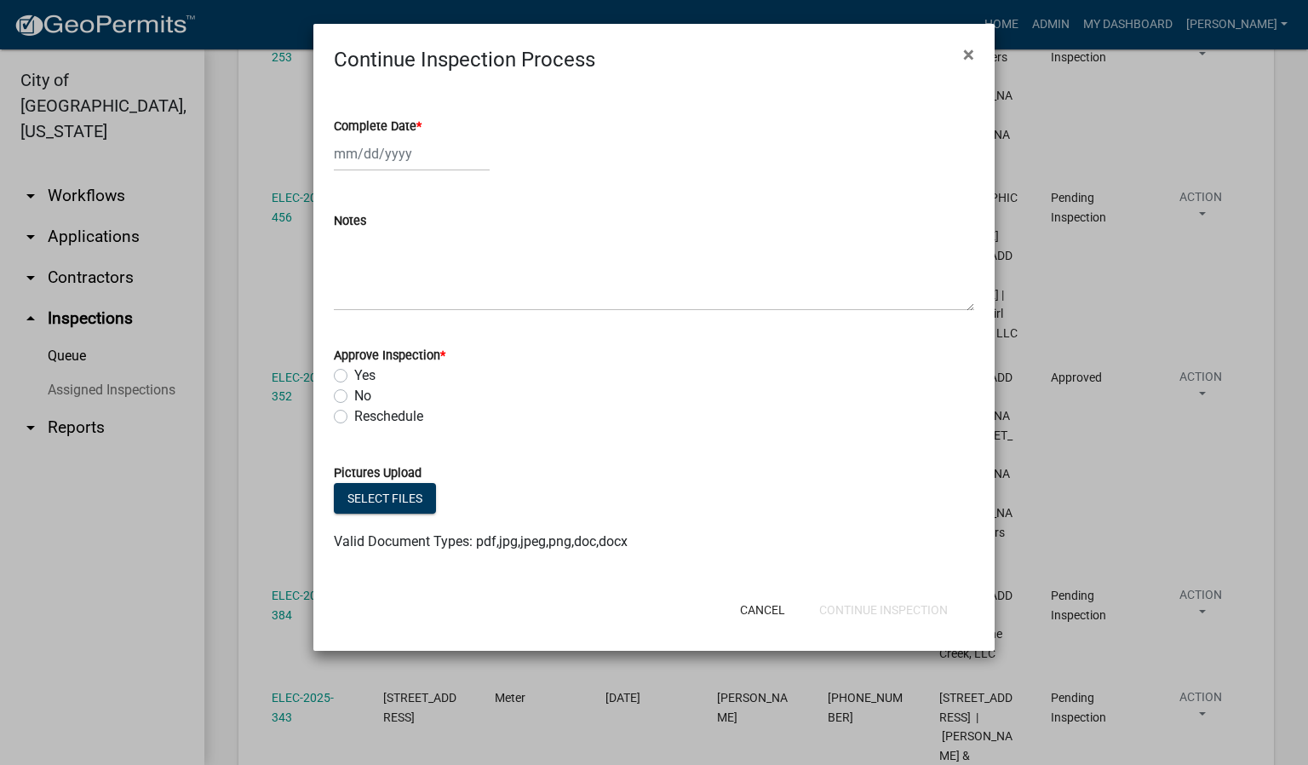
click at [420, 123] on span "*" at bounding box center [418, 126] width 5 height 14
click at [420, 136] on input "Complete Date *" at bounding box center [412, 153] width 156 height 35
select select "8"
select select "2025"
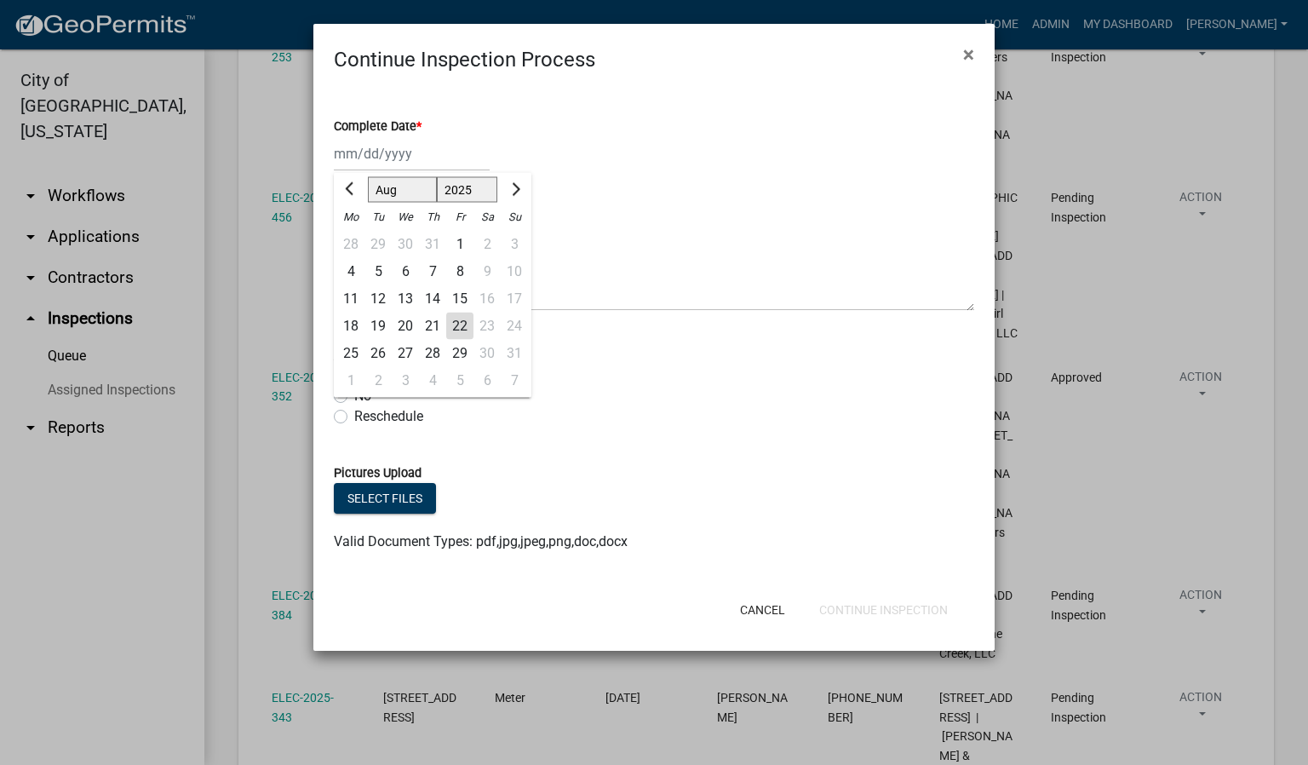
click at [462, 325] on div "22" at bounding box center [459, 326] width 27 height 27
type input "[DATE]"
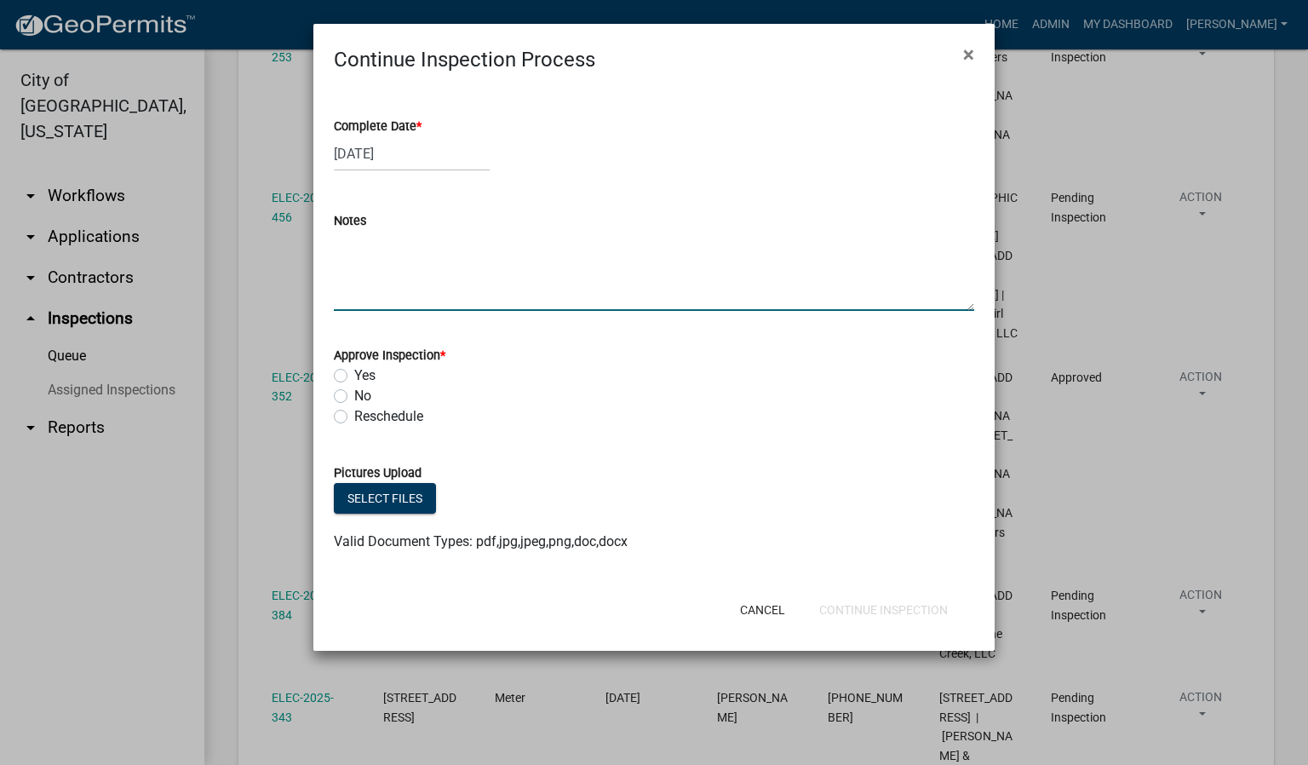
click at [363, 272] on textarea "Notes" at bounding box center [654, 271] width 640 height 80
type textarea "NEED A SMOKE DETECTOR IN LIVING ROOM AREA."
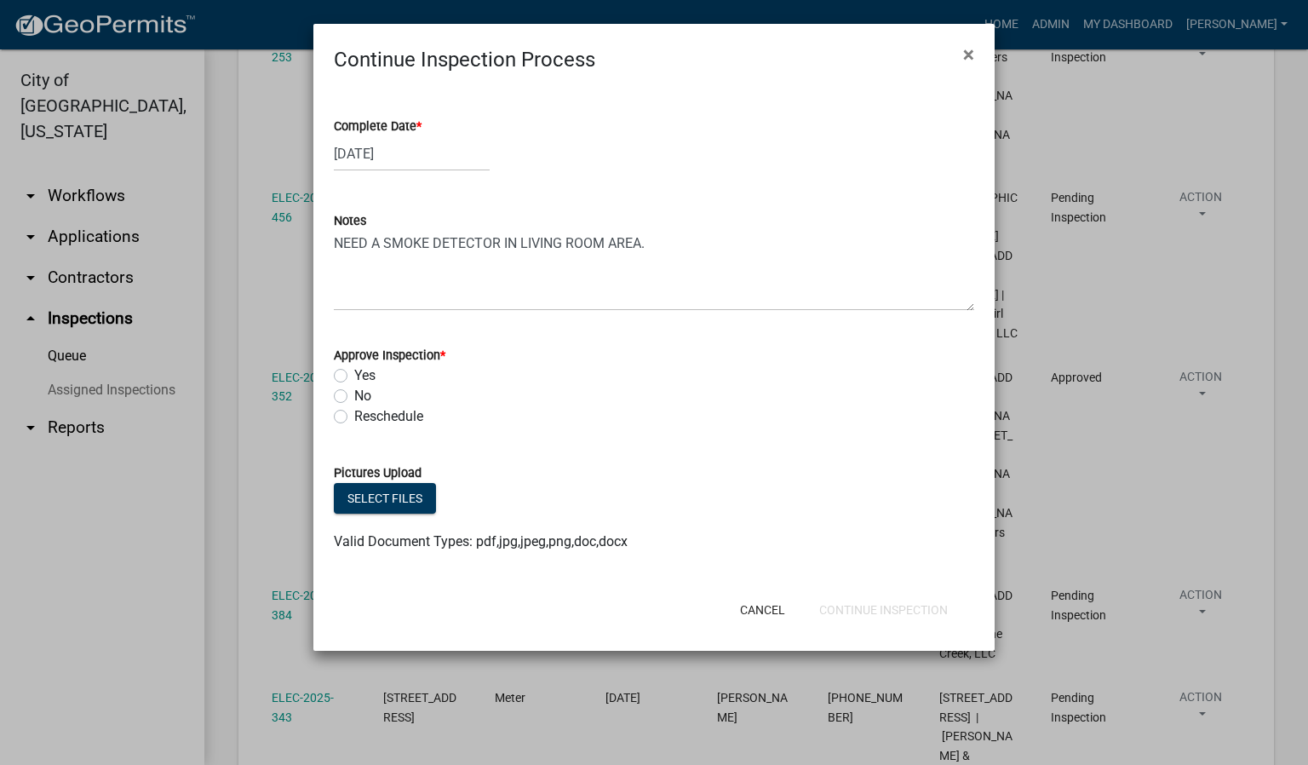
click at [354, 399] on label "No" at bounding box center [362, 396] width 17 height 20
click at [354, 397] on input "No" at bounding box center [359, 391] width 11 height 11
radio input "true"
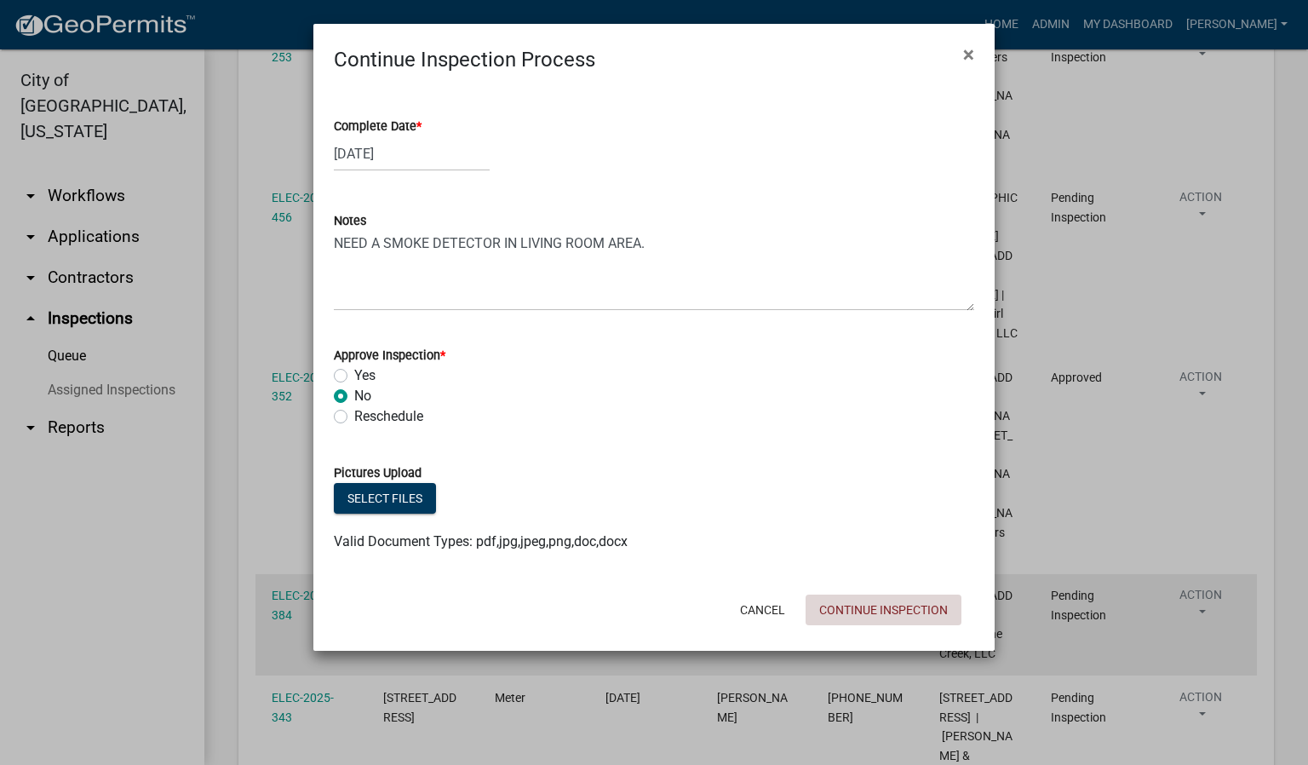
drag, startPoint x: 904, startPoint y: 608, endPoint x: 897, endPoint y: 603, distance: 9.2
click at [899, 603] on button "Continue Inspection" at bounding box center [884, 609] width 156 height 31
